Goal: Task Accomplishment & Management: Complete application form

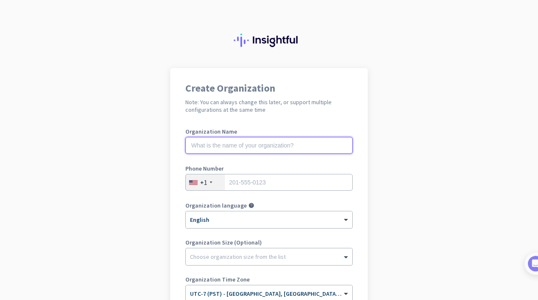
click at [265, 148] on input "text" at bounding box center [268, 145] width 167 height 17
type input "Macole industrial /[PERSON_NAME]"
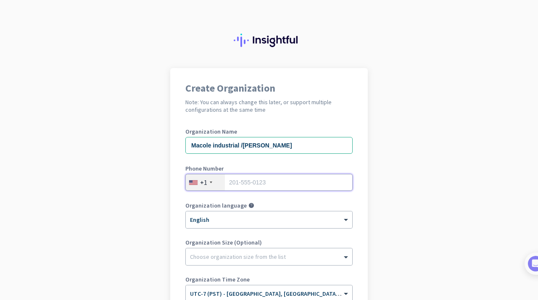
click at [238, 185] on input "tel" at bounding box center [268, 182] width 167 height 17
type input "[PHONE_NUMBER]"
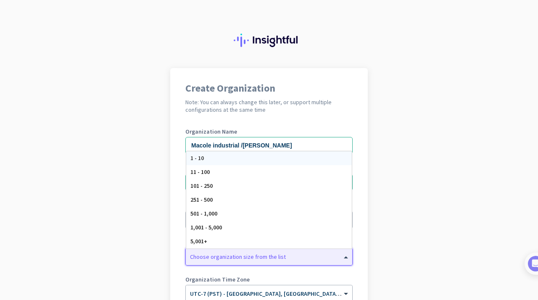
click at [232, 258] on div at bounding box center [269, 255] width 166 height 8
click at [195, 157] on span "1 - 10" at bounding box center [196, 158] width 13 height 8
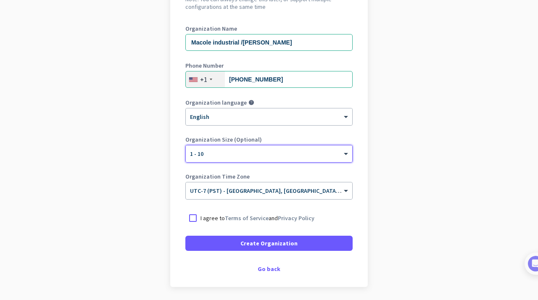
scroll to position [120, 0]
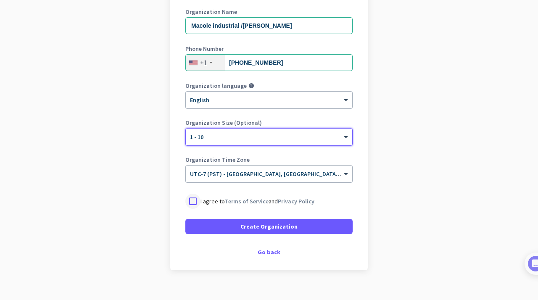
click at [194, 201] on div at bounding box center [192, 201] width 15 height 15
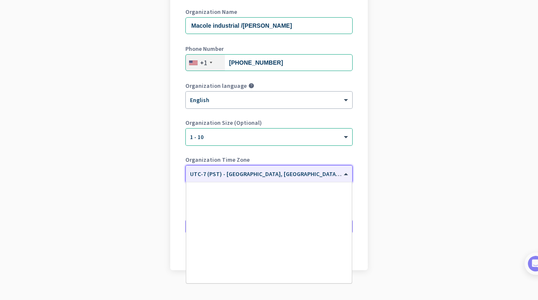
click at [256, 175] on span "UTC-7 (PST) - [GEOGRAPHIC_DATA], [GEOGRAPHIC_DATA], [GEOGRAPHIC_DATA][PERSON_NA…" at bounding box center [342, 174] width 305 height 8
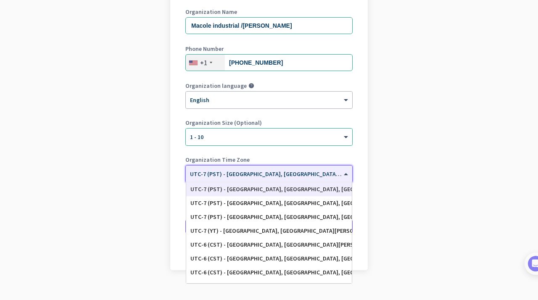
click at [249, 176] on span "UTC-7 (PST) - [GEOGRAPHIC_DATA], [GEOGRAPHIC_DATA], [GEOGRAPHIC_DATA][PERSON_NA…" at bounding box center [342, 174] width 305 height 8
click at [172, 198] on div "Create Organization Note: You can always change this later, or support multiple…" at bounding box center [269, 109] width 198 height 322
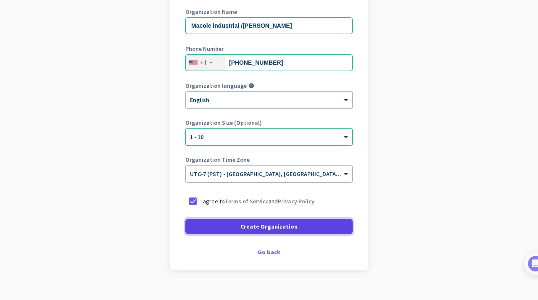
click at [224, 229] on span at bounding box center [268, 226] width 167 height 20
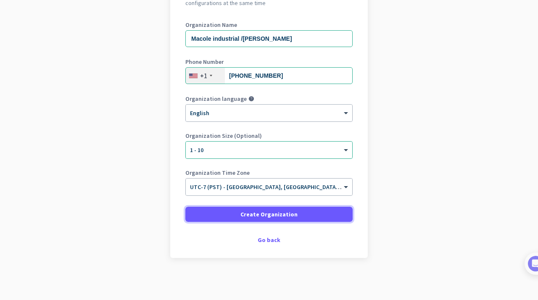
scroll to position [107, 0]
click at [175, 233] on div "Create Organization Note: You can always change this later, or support multiple…" at bounding box center [269, 109] width 198 height 297
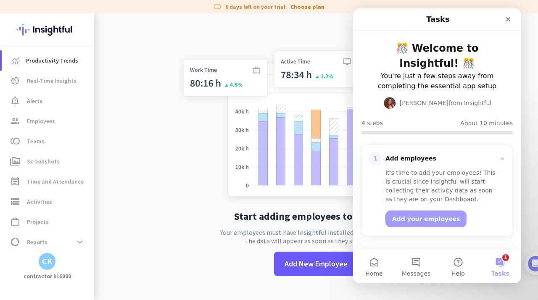
click at [377, 101] on div "🎊 Welcome to Insightful! 🎊 You're just a few steps away from completing the ess…" at bounding box center [437, 191] width 168 height 320
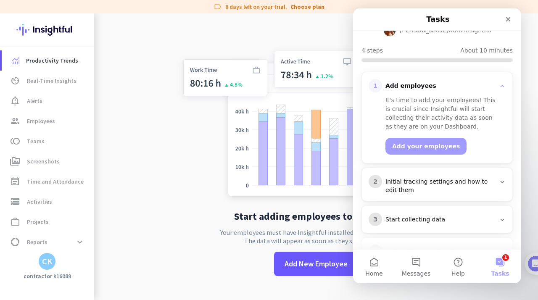
scroll to position [86, 0]
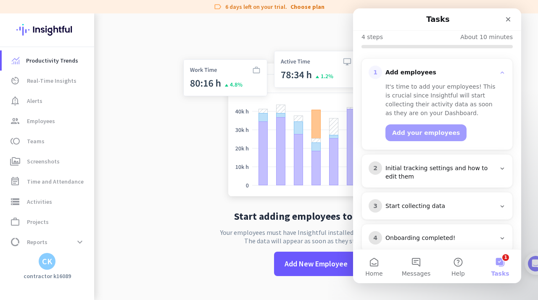
click at [501, 165] on icon "Intercom messenger" at bounding box center [502, 168] width 7 height 7
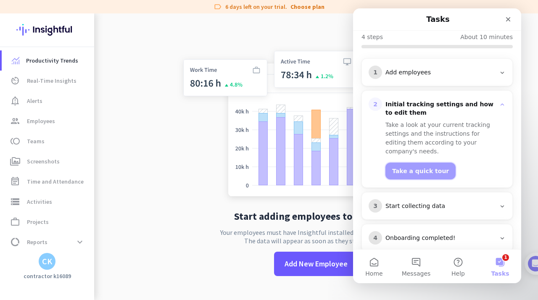
click at [420, 163] on button "Take a quick tour" at bounding box center [420, 171] width 70 height 17
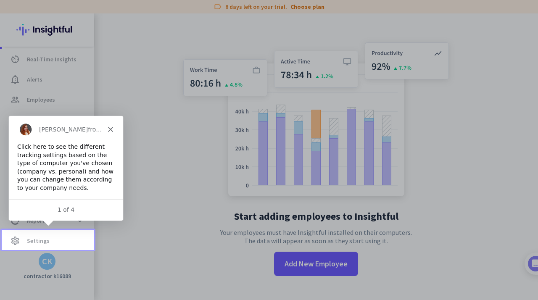
scroll to position [23, 0]
click at [84, 231] on link "settings Settings" at bounding box center [48, 240] width 92 height 20
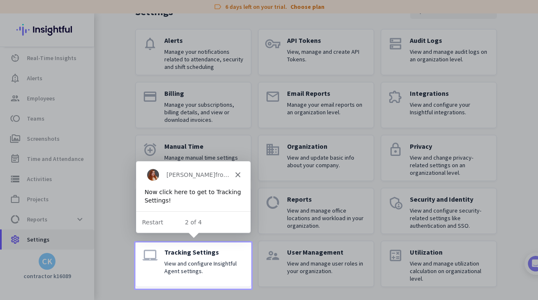
scroll to position [50, 0]
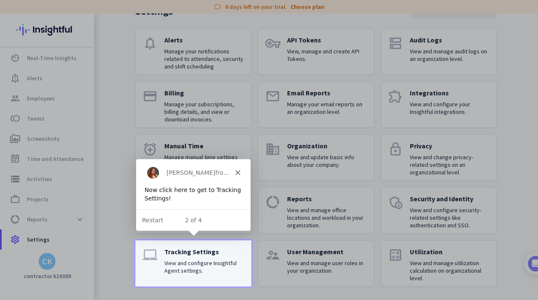
click at [197, 269] on p "View and configure Insightful Agent settings." at bounding box center [204, 266] width 80 height 15
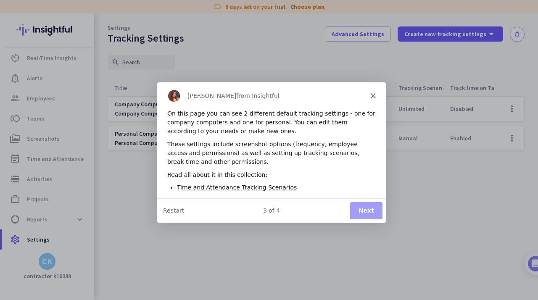
click at [214, 258] on div "Product tour overlay" at bounding box center [269, 150] width 538 height 300
click at [299, 238] on div "Product tour overlay" at bounding box center [269, 150] width 538 height 300
click at [359, 211] on button "Next" at bounding box center [366, 210] width 32 height 17
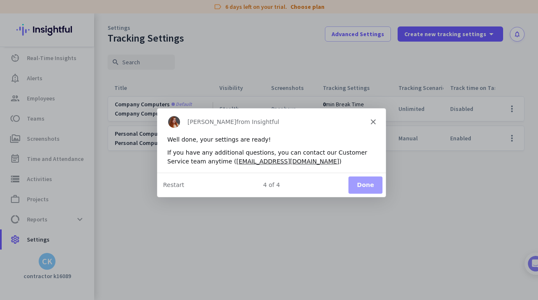
click at [359, 180] on button "Done" at bounding box center [365, 184] width 34 height 17
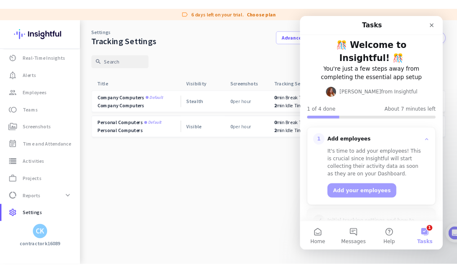
scroll to position [3, 0]
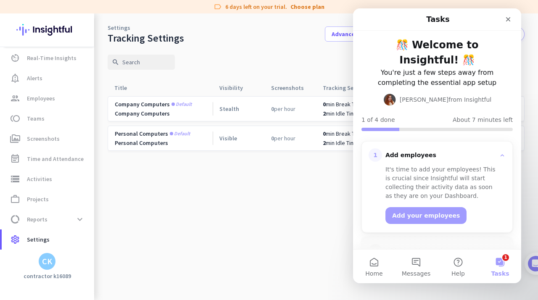
click at [500, 152] on icon "Intercom messenger" at bounding box center [502, 155] width 7 height 7
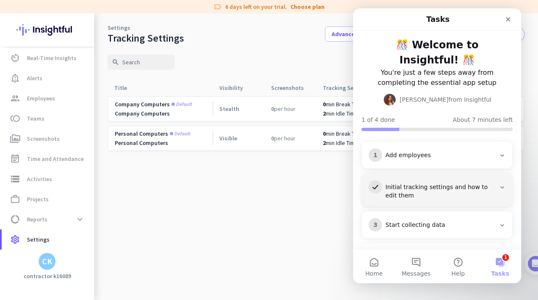
click at [409, 151] on div "Add employees" at bounding box center [440, 155] width 110 height 8
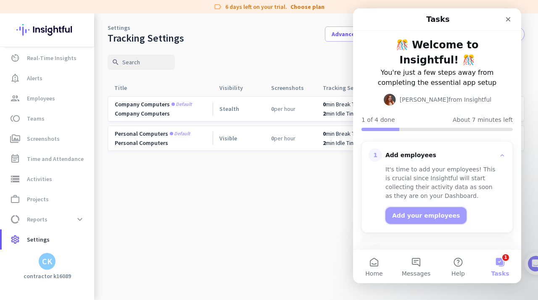
click at [405, 207] on button "Add your employees" at bounding box center [425, 215] width 81 height 17
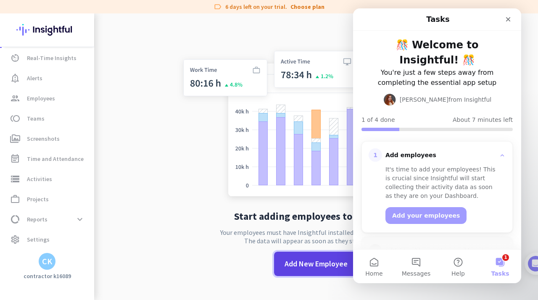
click at [288, 254] on span at bounding box center [316, 264] width 84 height 20
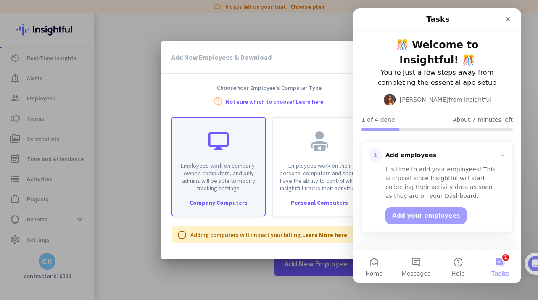
click at [254, 198] on div "Employees work on company-owned computers, and only admins will be able to modi…" at bounding box center [219, 167] width 94 height 100
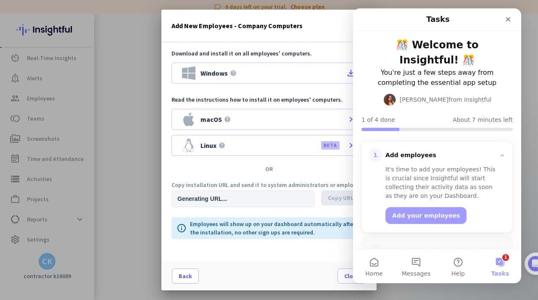
type input "[URL][DOMAIN_NAME]"
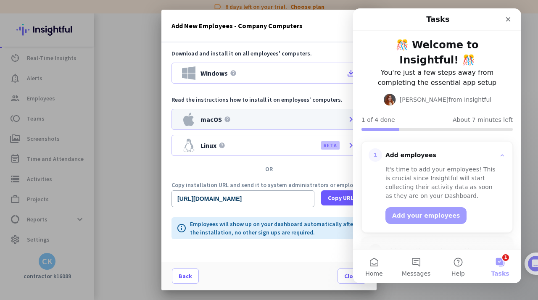
click at [282, 124] on div "macOS help chevron_right" at bounding box center [269, 119] width 195 height 21
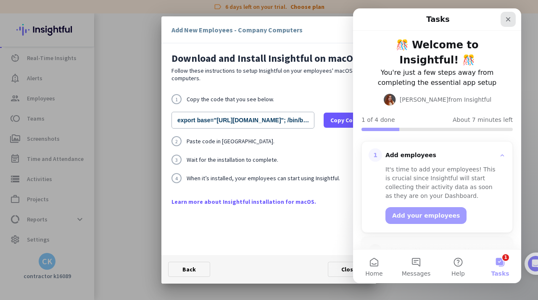
click at [505, 18] on icon "Close" at bounding box center [508, 19] width 7 height 7
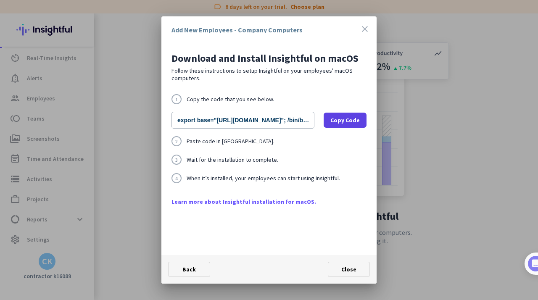
click at [340, 119] on span "Copy Code" at bounding box center [344, 120] width 29 height 8
click at [307, 152] on div "1 Copy the code that you see below. export base="[URL][DOMAIN_NAME]"; /bin/bash…" at bounding box center [269, 145] width 195 height 103
click at [307, 153] on div "1 Copy the code that you see below. export base="[URL][DOMAIN_NAME]"; /bin/bash…" at bounding box center [269, 145] width 195 height 103
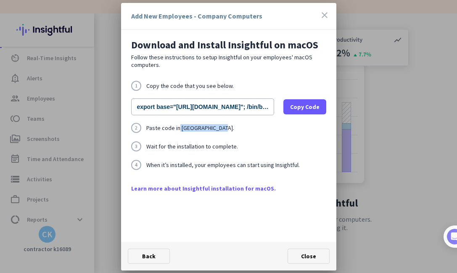
drag, startPoint x: 221, startPoint y: 128, endPoint x: 179, endPoint y: 130, distance: 41.2
click at [179, 129] on span "Paste code in [GEOGRAPHIC_DATA]." at bounding box center [190, 128] width 88 height 6
click at [196, 172] on div "1 Copy the code that you see below. export base="[URL][DOMAIN_NAME]"; /bin/bash…" at bounding box center [228, 132] width 195 height 103
click at [294, 107] on span "Copy Code" at bounding box center [304, 107] width 29 height 8
click at [220, 187] on link "Learn more about Insightful installation for macOS." at bounding box center [228, 188] width 195 height 8
